Goal: Information Seeking & Learning: Learn about a topic

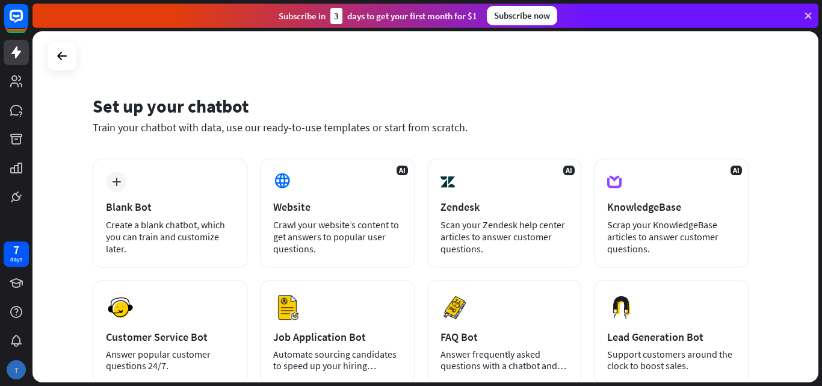
click at [19, 371] on div "T" at bounding box center [16, 369] width 19 height 19
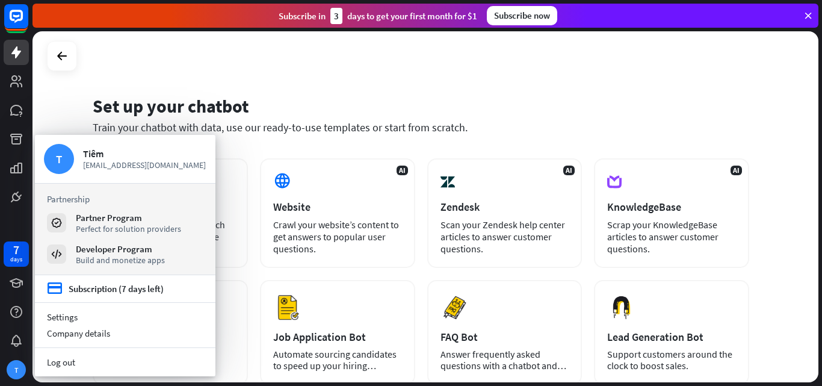
click at [620, 87] on div "Set up your chatbot Train your chatbot with data, use our ready-to-use template…" at bounding box center [421, 121] width 656 height 73
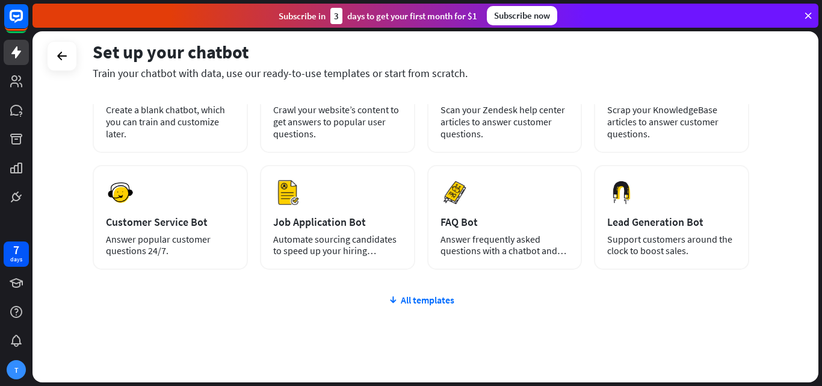
scroll to position [147, 0]
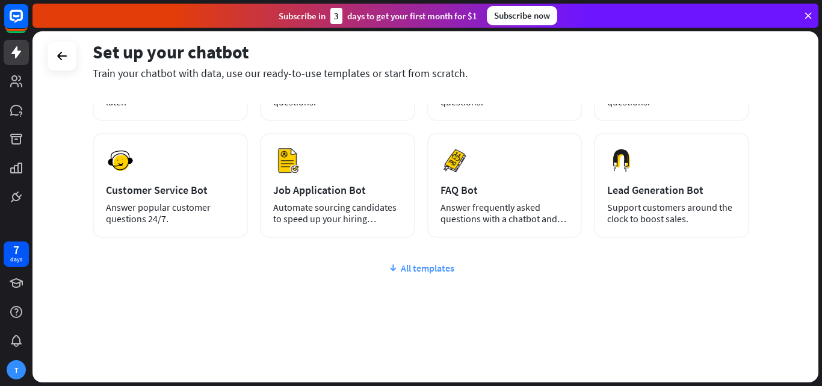
click at [444, 267] on div "All templates" at bounding box center [421, 268] width 656 height 12
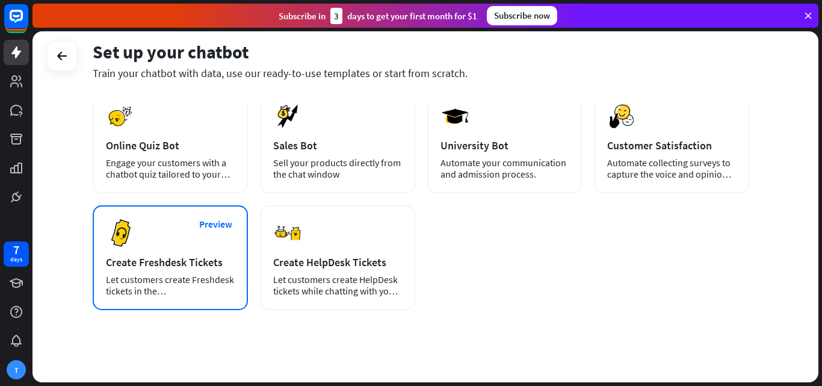
scroll to position [0, 0]
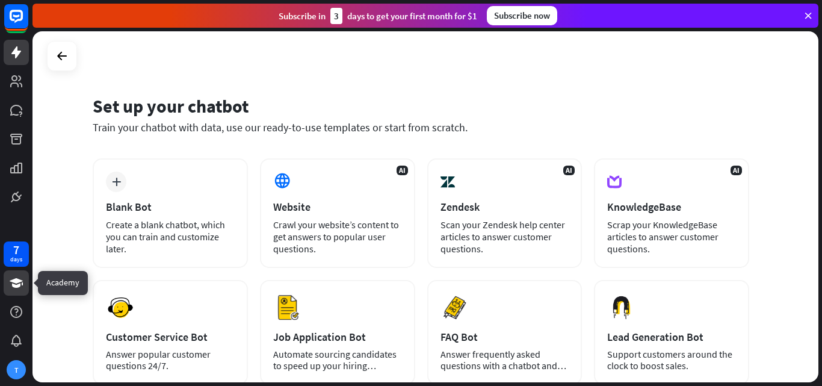
click at [10, 285] on icon at bounding box center [16, 283] width 14 height 14
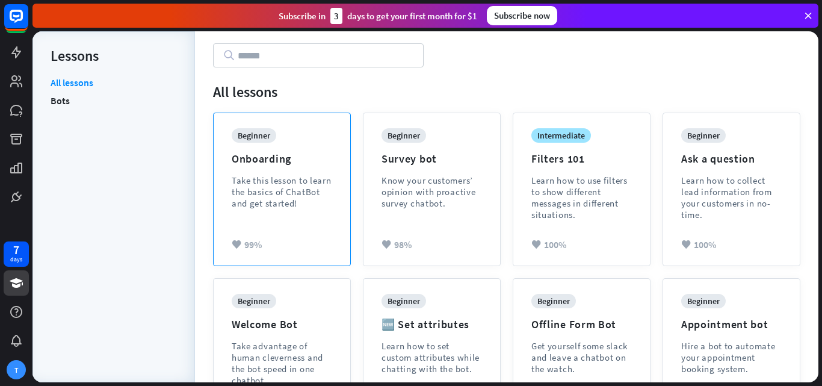
scroll to position [78, 0]
drag, startPoint x: 229, startPoint y: 172, endPoint x: 271, endPoint y: 233, distance: 73.6
click at [271, 233] on div "beginner Onboarding Take this lesson to learn the basics of ChatBot and get sta…" at bounding box center [282, 188] width 137 height 152
drag, startPoint x: 177, startPoint y: 214, endPoint x: 171, endPoint y: 187, distance: 27.1
click at [171, 187] on div "All lessons Bots" at bounding box center [114, 223] width 126 height 294
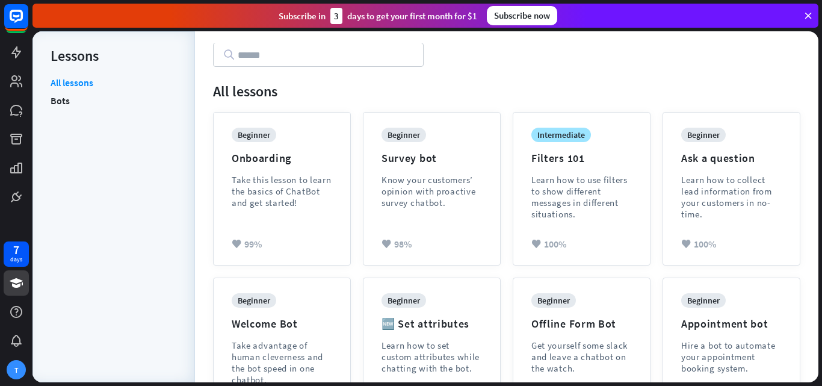
click at [212, 250] on div "beginner Onboarding Take this lesson to learn the basics of ChatBot and get sta…" at bounding box center [282, 188] width 150 height 165
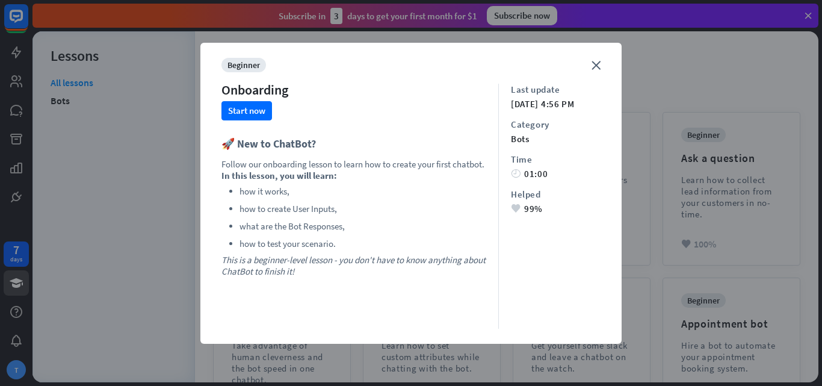
click at [586, 64] on div "close beginner Onboarding Start now 🚀 New to ChatBot? Follow our onboarding les…" at bounding box center [410, 193] width 421 height 301
click at [593, 61] on icon "close" at bounding box center [595, 65] width 9 height 9
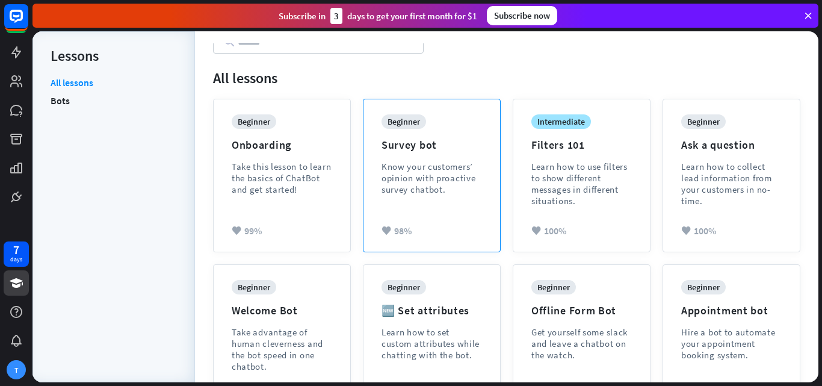
scroll to position [0, 0]
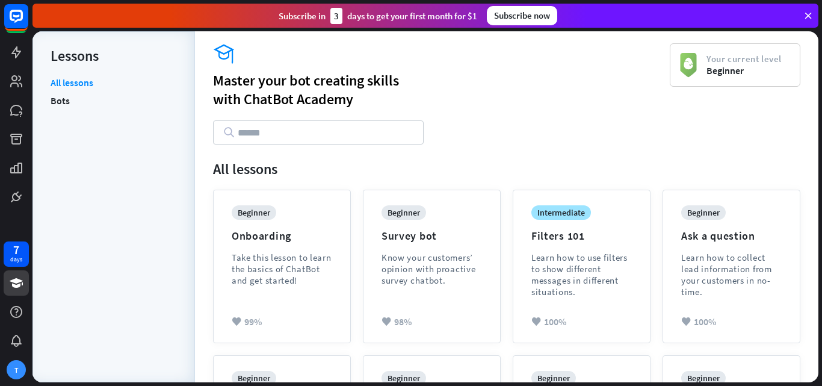
click at [810, 14] on icon at bounding box center [808, 15] width 11 height 11
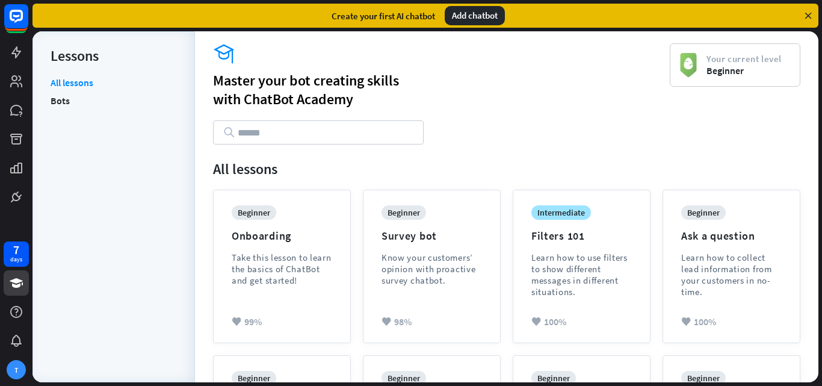
click at [809, 13] on icon at bounding box center [808, 15] width 11 height 11
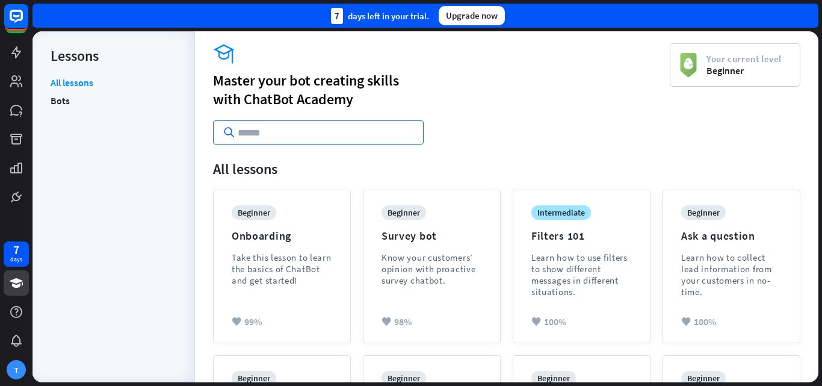
click at [292, 133] on input "text" at bounding box center [318, 132] width 211 height 24
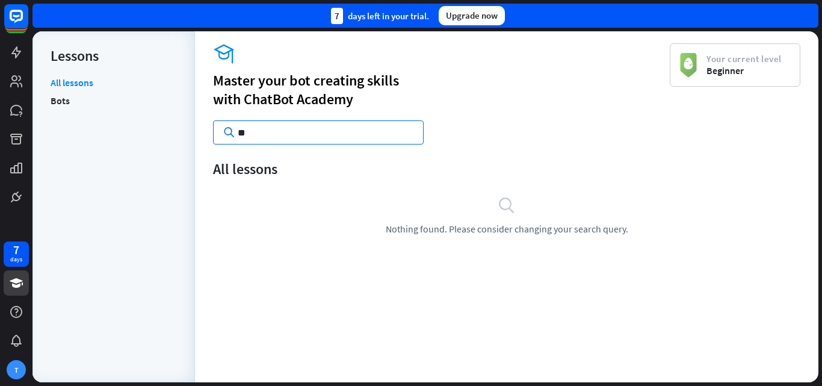
type input "*"
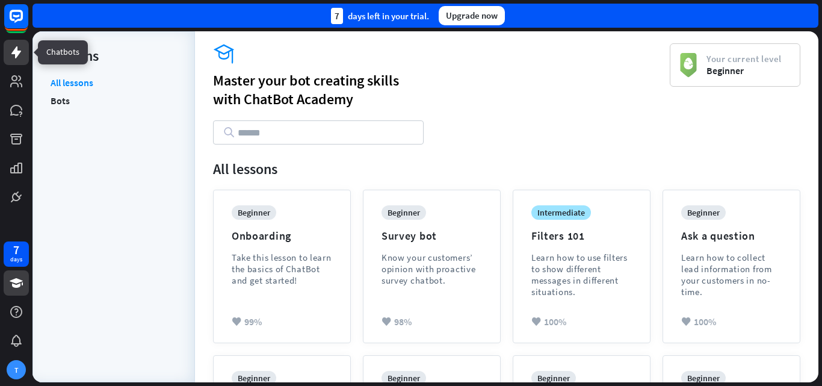
click at [16, 50] on icon at bounding box center [16, 52] width 10 height 12
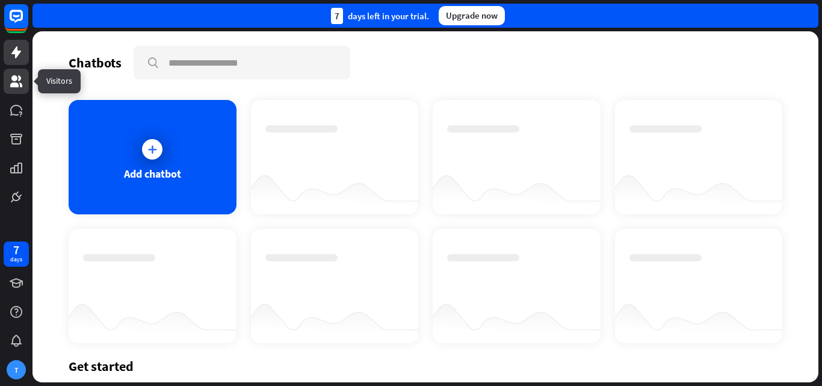
click at [16, 78] on icon at bounding box center [16, 81] width 12 height 12
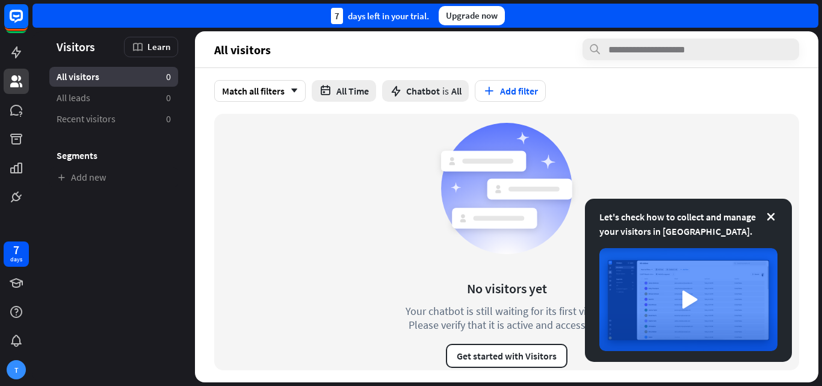
click at [238, 235] on div "No visitors yet Your chatbot is still waiting for its first visitor. Please ver…" at bounding box center [506, 242] width 585 height 256
